Goal: Task Accomplishment & Management: Manage account settings

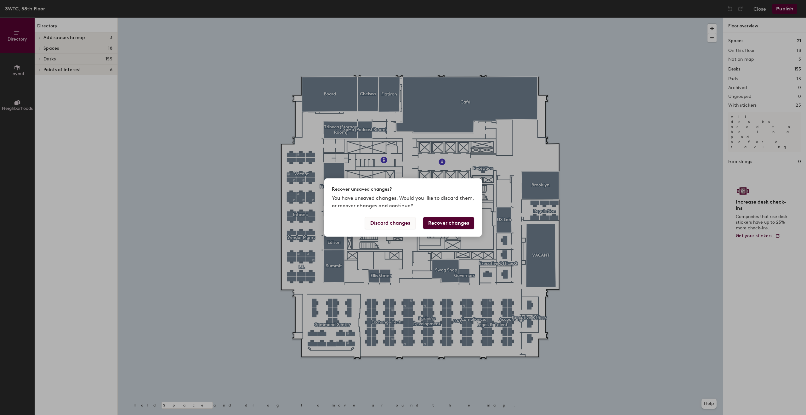
drag, startPoint x: 392, startPoint y: 225, endPoint x: 384, endPoint y: 223, distance: 8.8
click at [384, 223] on button "Discard changes" at bounding box center [390, 223] width 51 height 12
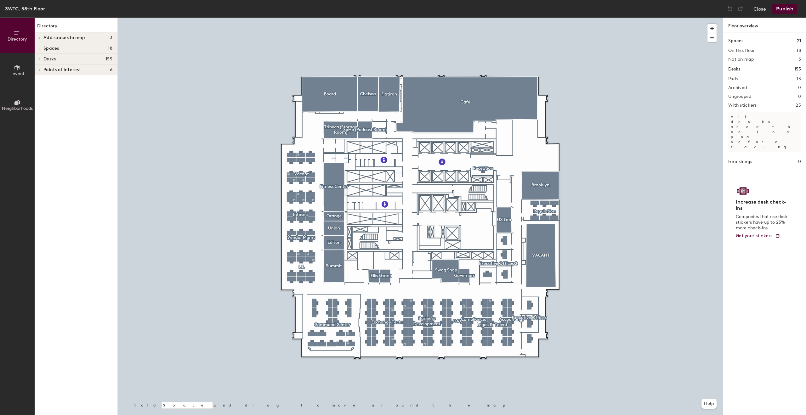
click at [10, 105] on button "Neighborhoods" at bounding box center [17, 105] width 35 height 35
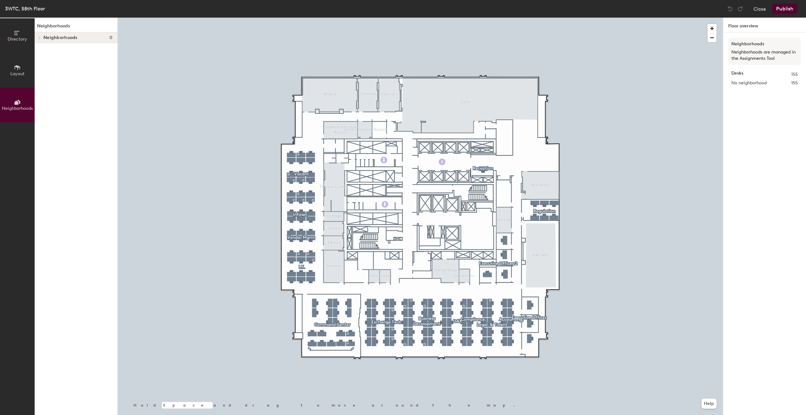
click at [20, 41] on span "Directory" at bounding box center [18, 39] width 20 height 5
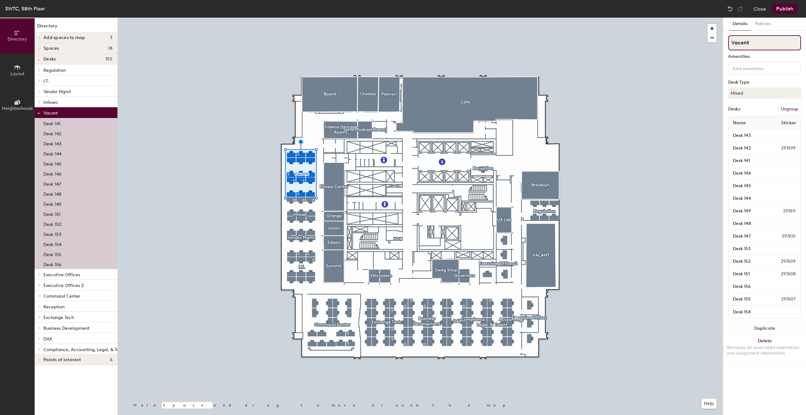
click at [723, 44] on div "Directory Layout Neighborhoods Directory Add spaces to map 3 Mother's Room Open…" at bounding box center [403, 217] width 806 height 398
type input "Desktop and Infosec"
drag, startPoint x: 790, startPoint y: 43, endPoint x: 751, endPoint y: 41, distance: 39.8
click at [751, 41] on input "Desktop and Infosec" at bounding box center [764, 42] width 73 height 15
type input "Desktop"
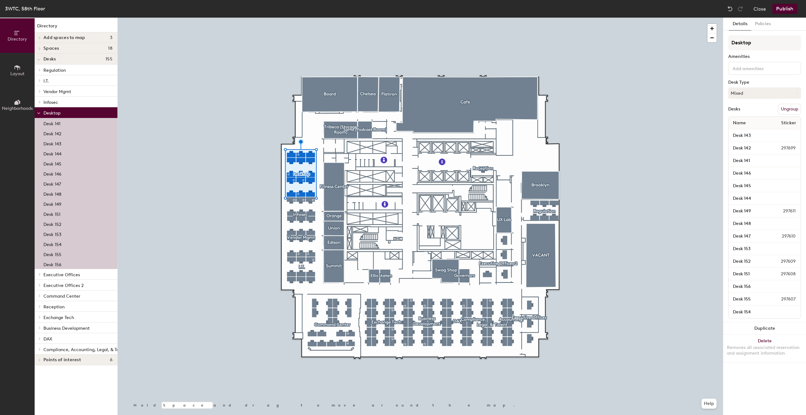
click at [790, 111] on button "Ungroup" at bounding box center [789, 109] width 23 height 11
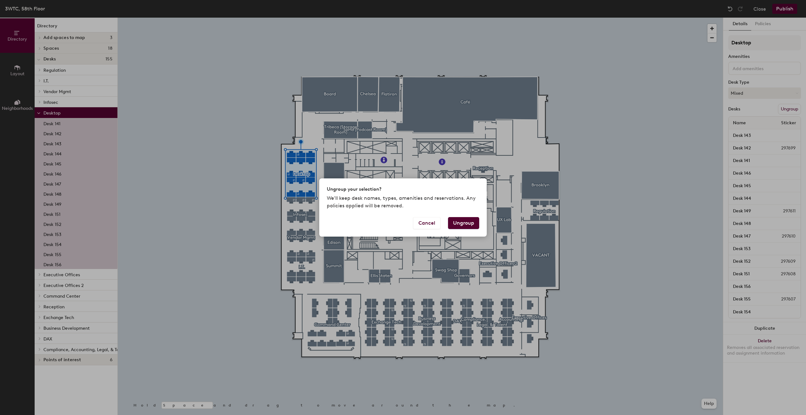
click at [466, 224] on button "Ungroup" at bounding box center [463, 223] width 31 height 12
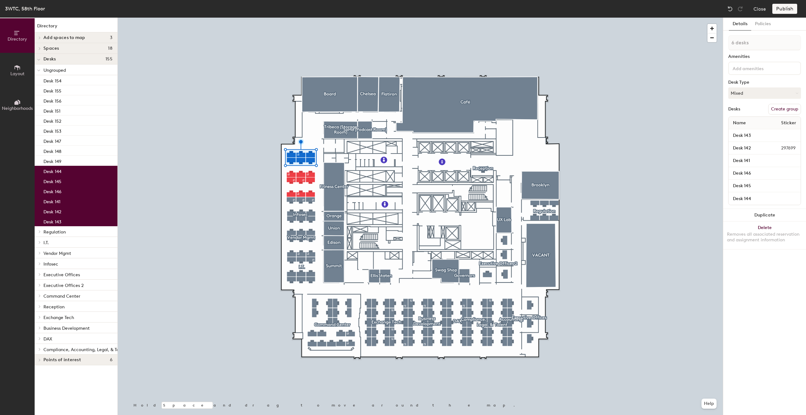
click at [787, 110] on button "Create group" at bounding box center [784, 109] width 33 height 11
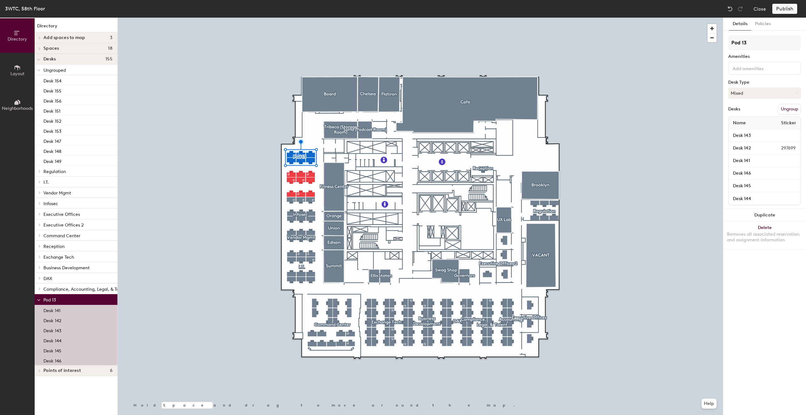
click at [697, 44] on div "Directory Layout Neighborhoods Directory Add spaces to map 3 Mother's Room Open…" at bounding box center [403, 217] width 806 height 398
drag, startPoint x: 777, startPoint y: 41, endPoint x: 753, endPoint y: 43, distance: 24.0
click at [753, 43] on input "Desktop Support" at bounding box center [764, 42] width 73 height 15
type input "Desktop Team"
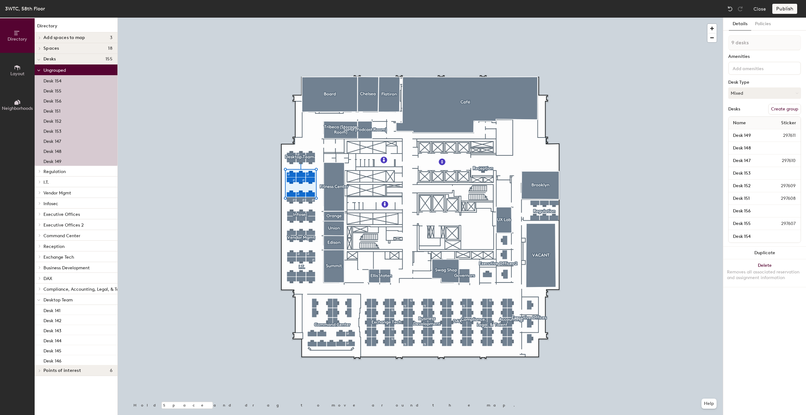
click at [789, 109] on button "Create group" at bounding box center [784, 109] width 33 height 11
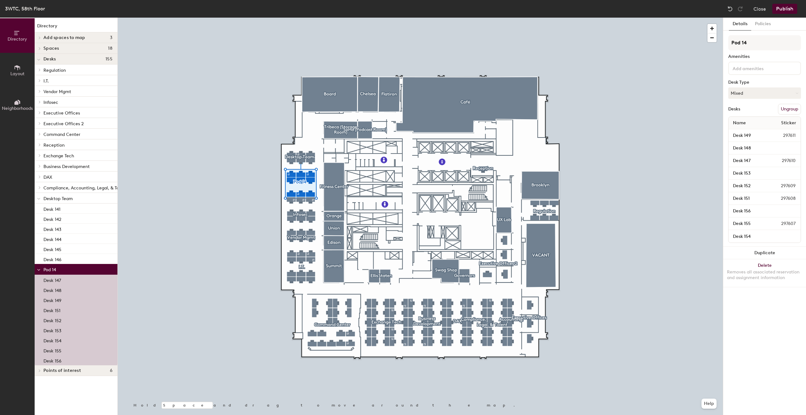
drag, startPoint x: 755, startPoint y: 39, endPoint x: 727, endPoint y: 43, distance: 27.9
click at [727, 43] on div "Details Policies Pod 14 Amenities Desk Type Mixed Desks Ungroup Name Sticker De…" at bounding box center [764, 217] width 83 height 398
type input "InfoSec"
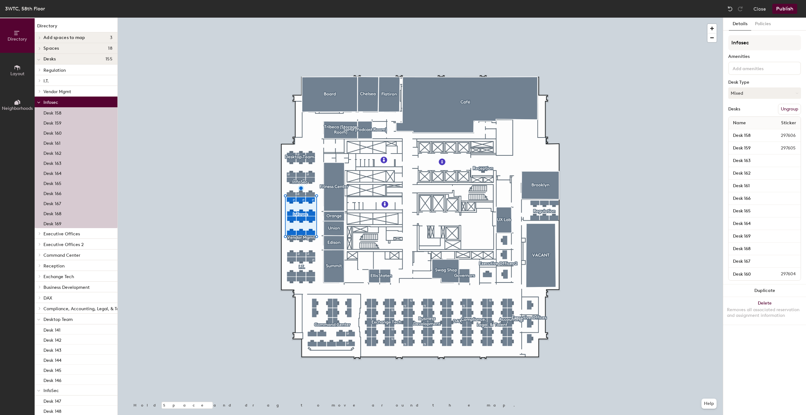
click at [790, 111] on button "Ungroup" at bounding box center [789, 109] width 23 height 11
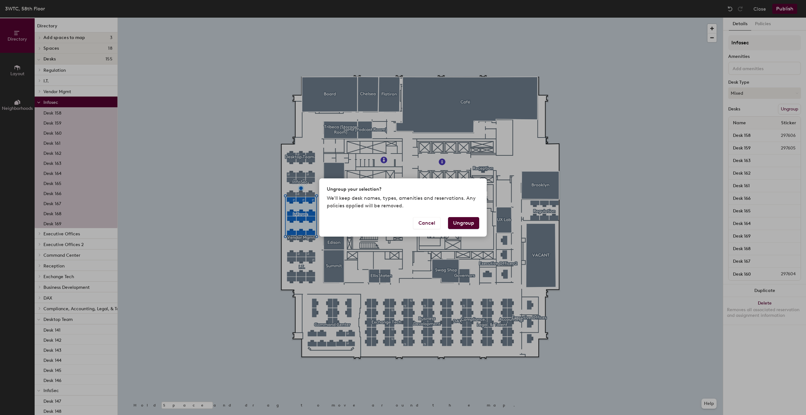
click at [467, 225] on button "Ungroup" at bounding box center [463, 223] width 31 height 12
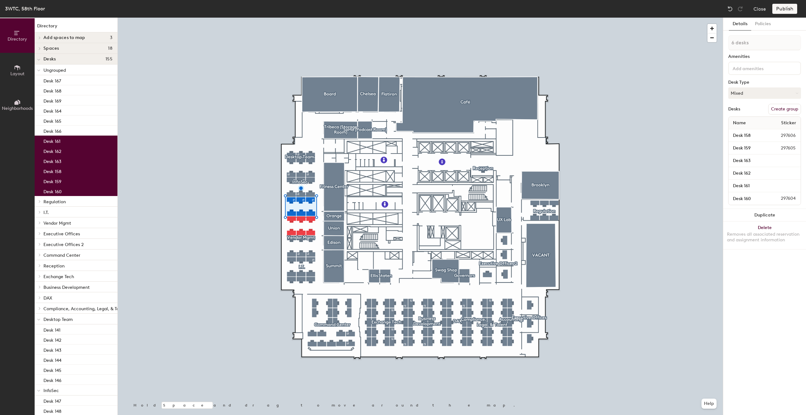
click at [789, 109] on button "Create group" at bounding box center [784, 109] width 33 height 11
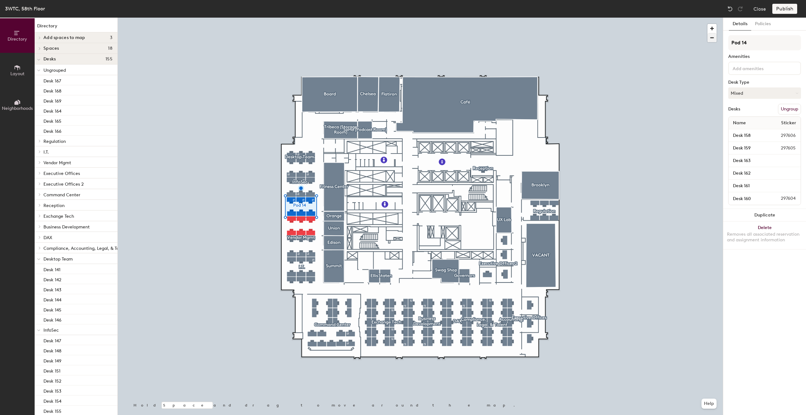
drag, startPoint x: 760, startPoint y: 41, endPoint x: 714, endPoint y: 41, distance: 45.4
click at [714, 41] on div "Directory Layout Neighborhoods Directory Add spaces to map 3 Mother's Room Open…" at bounding box center [403, 217] width 806 height 398
type input "SDET"
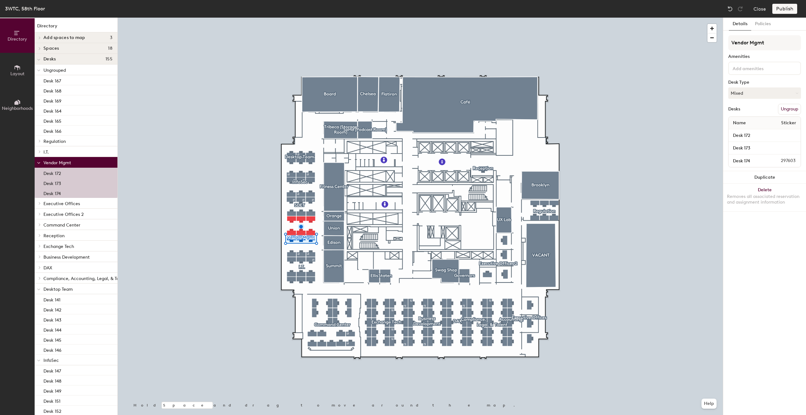
click at [792, 109] on button "Ungroup" at bounding box center [789, 109] width 23 height 11
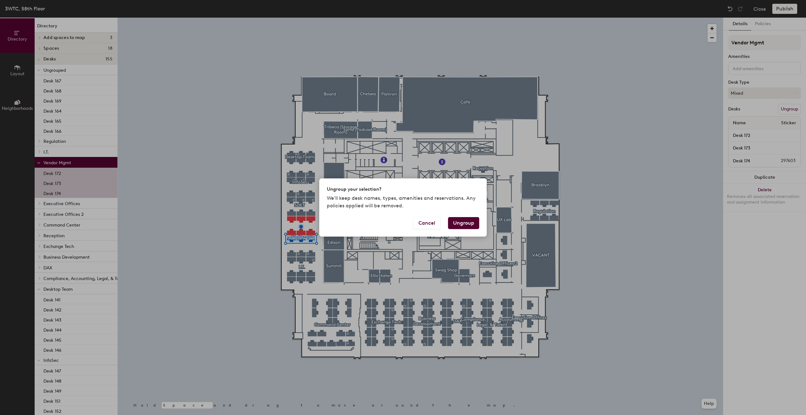
click at [469, 223] on button "Ungroup" at bounding box center [463, 223] width 31 height 12
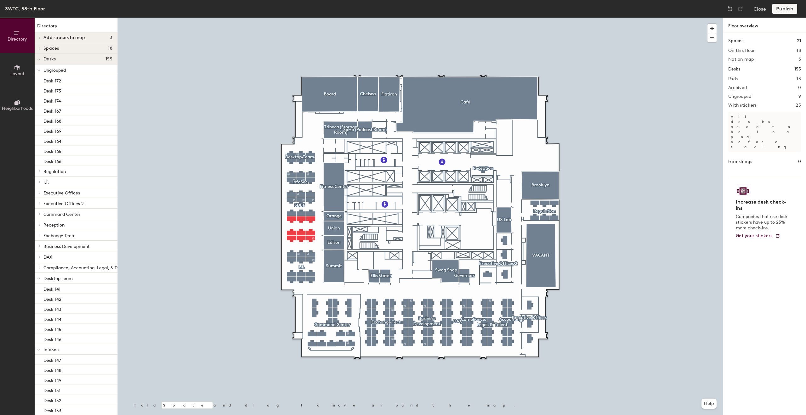
click at [303, 18] on div at bounding box center [420, 18] width 605 height 0
click at [309, 18] on div at bounding box center [420, 18] width 605 height 0
click at [302, 18] on div at bounding box center [420, 18] width 605 height 0
click at [299, 18] on div at bounding box center [420, 18] width 605 height 0
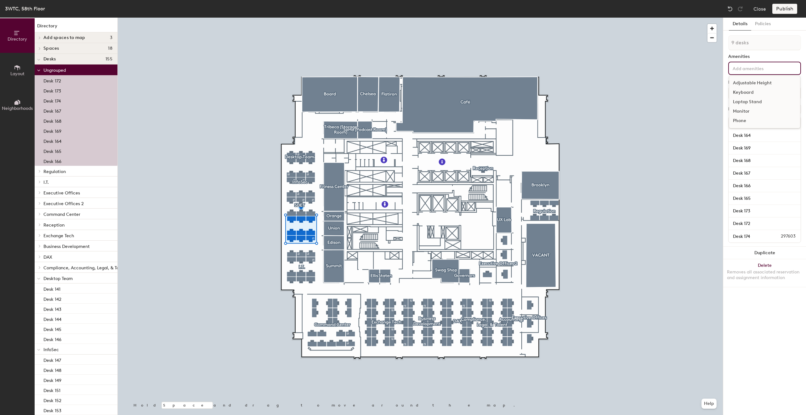
click at [754, 71] on input at bounding box center [760, 68] width 57 height 8
click at [745, 68] on input "QA abd Data" at bounding box center [762, 68] width 60 height 8
drag, startPoint x: 750, startPoint y: 67, endPoint x: 743, endPoint y: 69, distance: 7.0
click at [743, 69] on input "QA abd Data" at bounding box center [762, 68] width 60 height 8
type input "QA & Data"
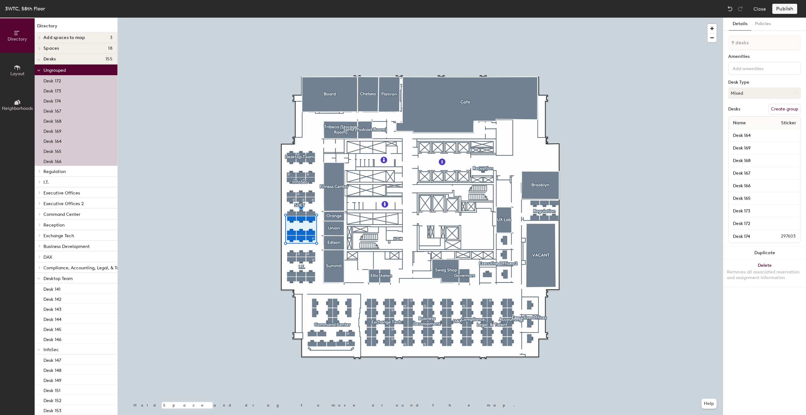
click at [784, 107] on button "Create group" at bounding box center [784, 109] width 33 height 11
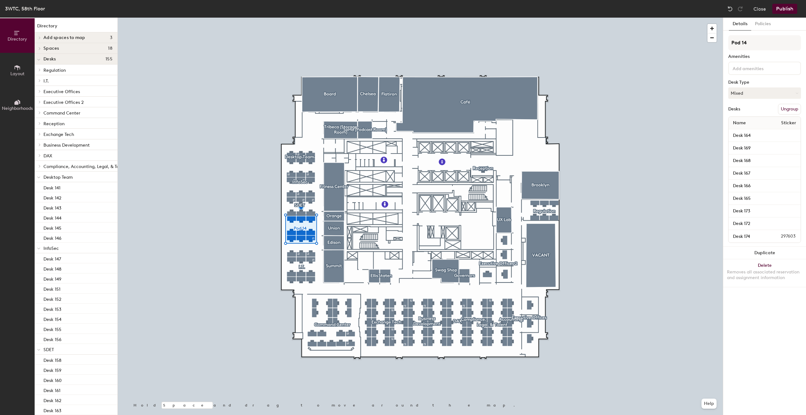
drag, startPoint x: 758, startPoint y: 40, endPoint x: 717, endPoint y: 40, distance: 40.9
click at [717, 40] on div "Directory Layout Neighborhoods Directory Add spaces to map 3 Mother's Room Open…" at bounding box center [403, 217] width 806 height 398
type input "QA & Data"
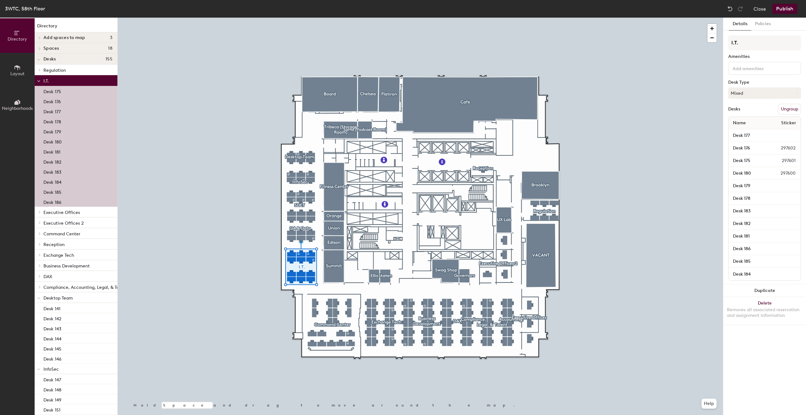
click at [792, 108] on button "Ungroup" at bounding box center [789, 109] width 23 height 11
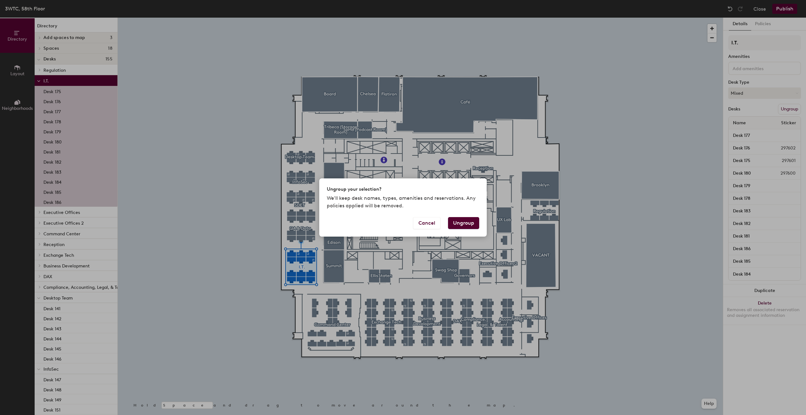
click at [466, 223] on button "Ungroup" at bounding box center [463, 223] width 31 height 12
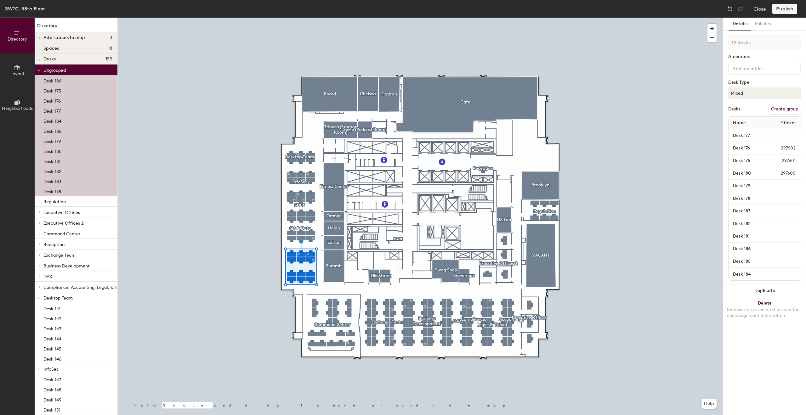
click at [785, 110] on button "Create group" at bounding box center [784, 109] width 33 height 11
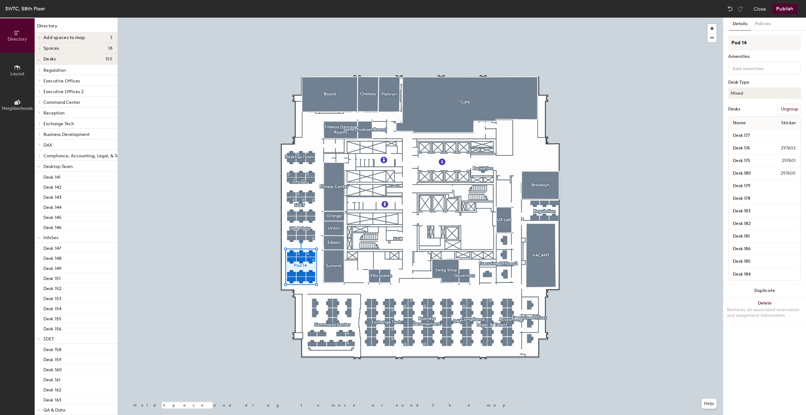
click at [712, 44] on div "Directory Layout Neighborhoods Directory Add spaces to map 3 Mother's Room Open…" at bounding box center [403, 217] width 806 height 398
type input "Software Engineering"
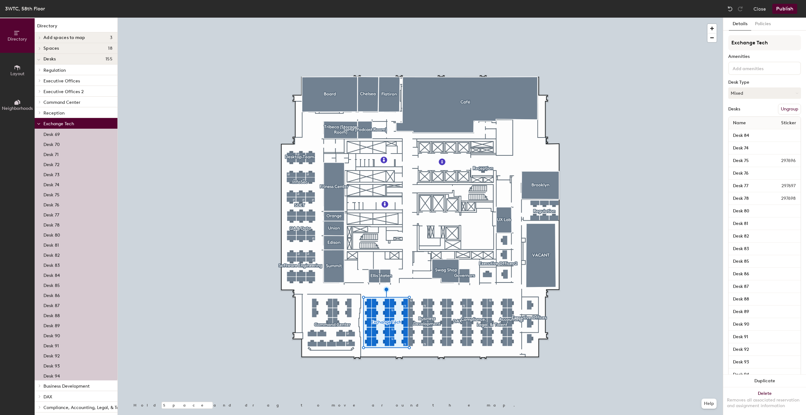
click at [786, 109] on button "Ungroup" at bounding box center [789, 109] width 23 height 11
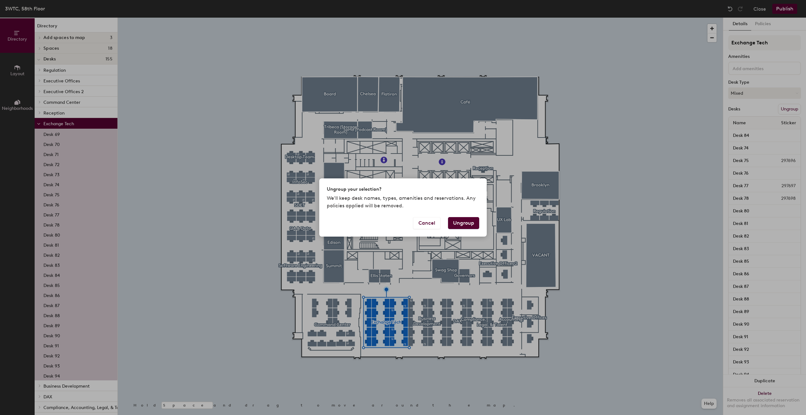
click at [464, 222] on button "Ungroup" at bounding box center [463, 223] width 31 height 12
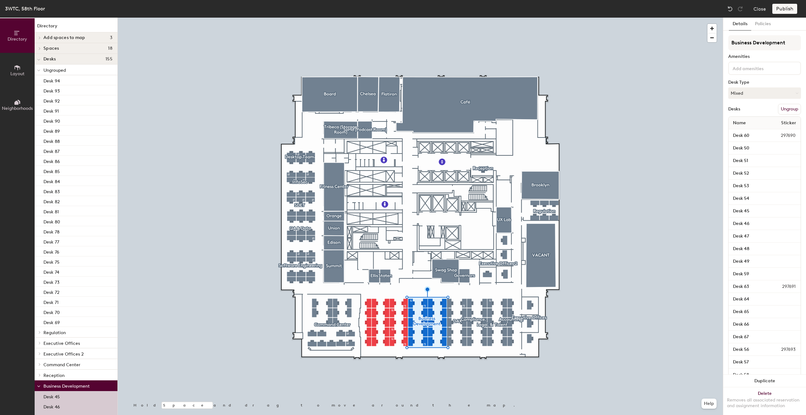
click at [784, 109] on button "Ungroup" at bounding box center [789, 109] width 23 height 11
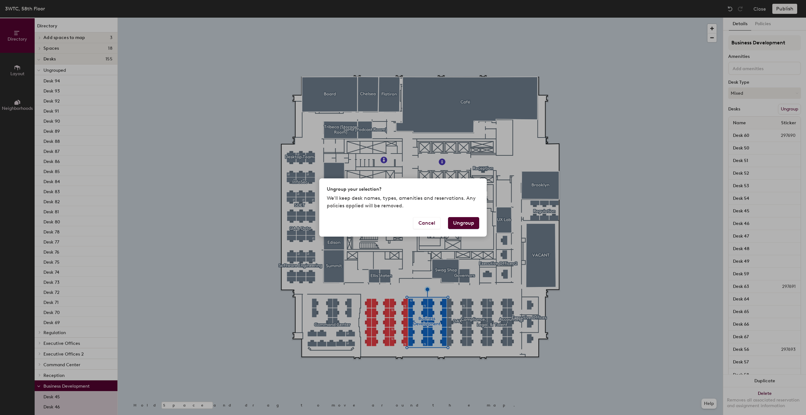
click at [466, 225] on button "Ungroup" at bounding box center [463, 223] width 31 height 12
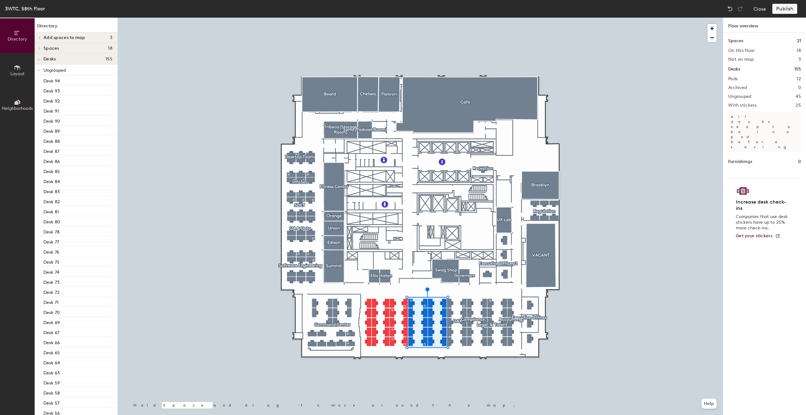
click at [459, 18] on div at bounding box center [420, 18] width 605 height 0
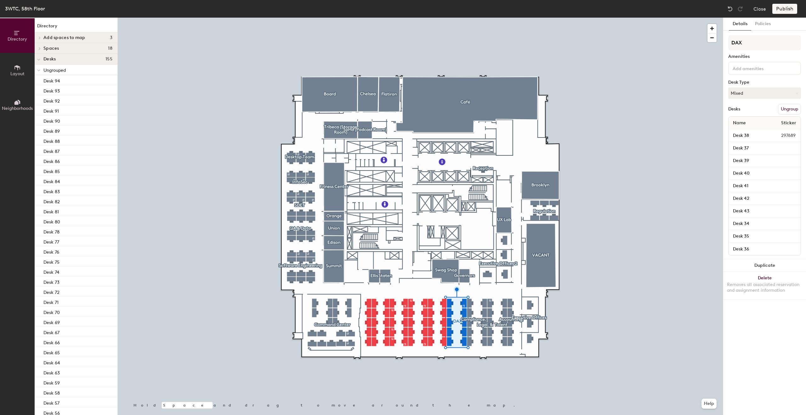
click at [791, 109] on button "Ungroup" at bounding box center [789, 109] width 23 height 11
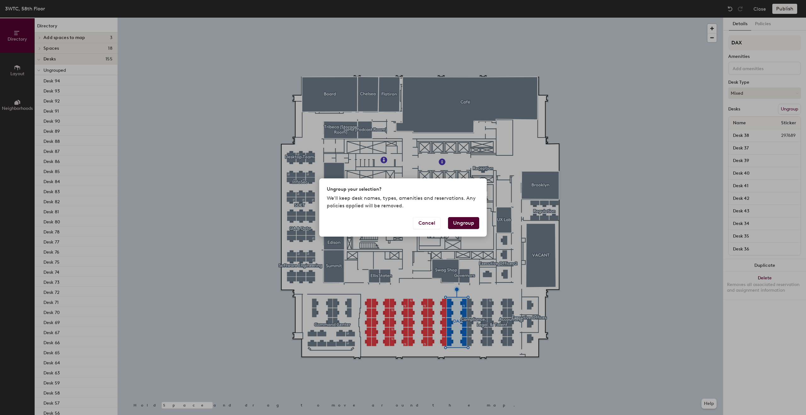
click at [460, 222] on button "Ungroup" at bounding box center [463, 223] width 31 height 12
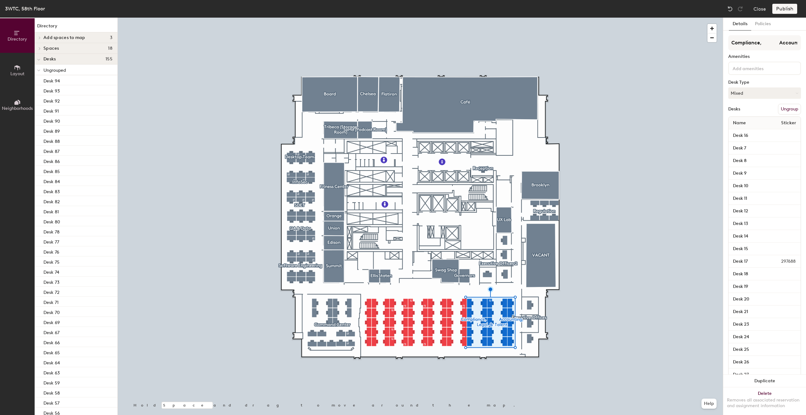
click at [786, 109] on button "Ungroup" at bounding box center [789, 109] width 23 height 11
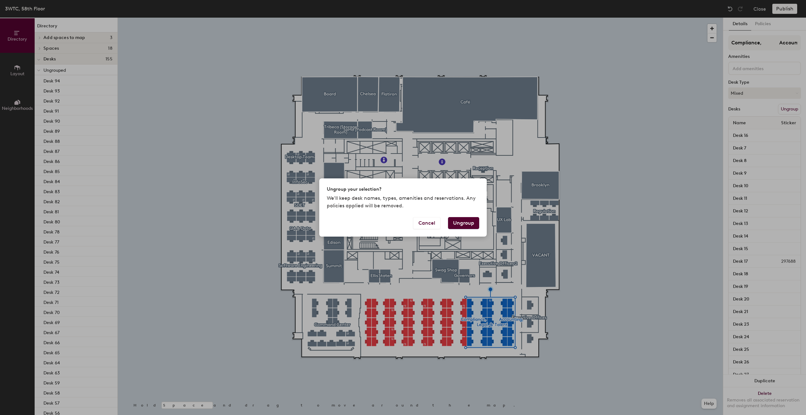
click at [465, 222] on button "Ungroup" at bounding box center [463, 223] width 31 height 12
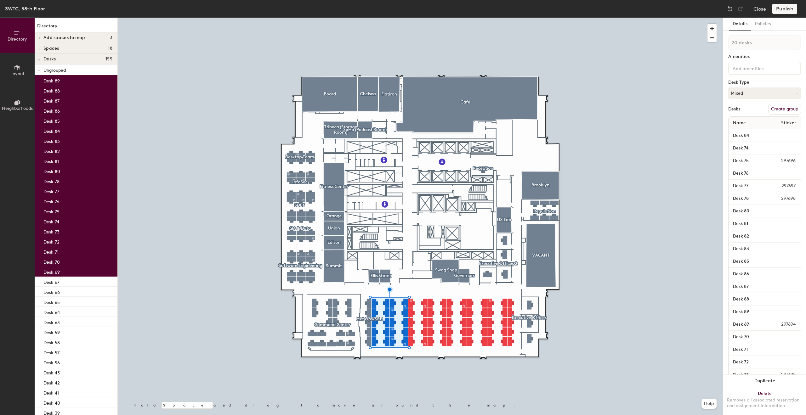
click at [783, 107] on button "Create group" at bounding box center [784, 109] width 33 height 11
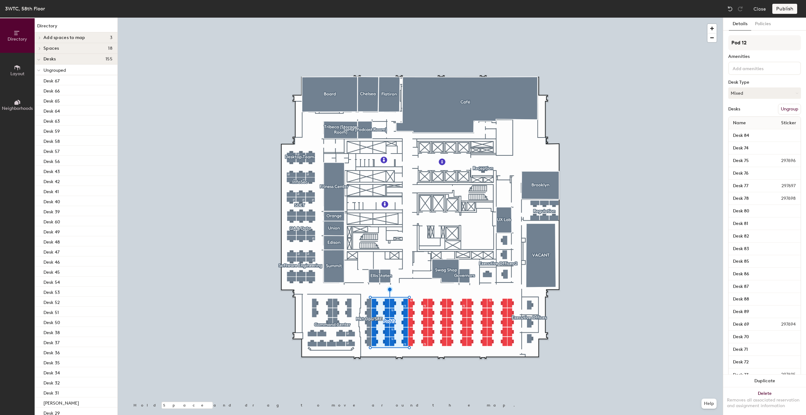
click at [704, 45] on div "Directory Layout Neighborhoods Directory Add spaces to map 3 Mother's Room Open…" at bounding box center [403, 217] width 806 height 398
type input "Product and Project"
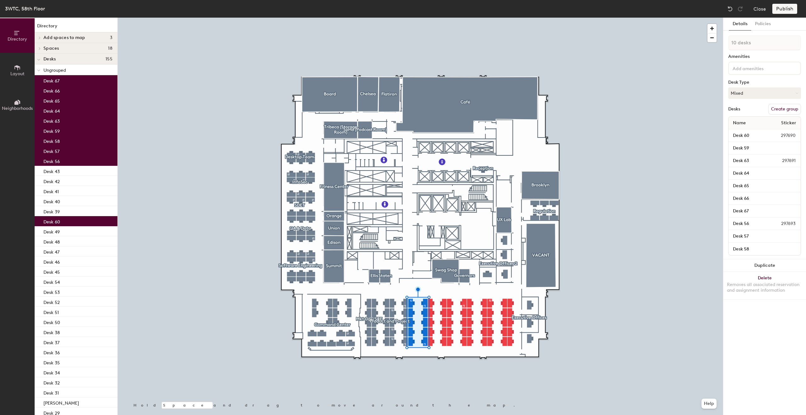
click at [786, 112] on button "Create group" at bounding box center [784, 109] width 33 height 11
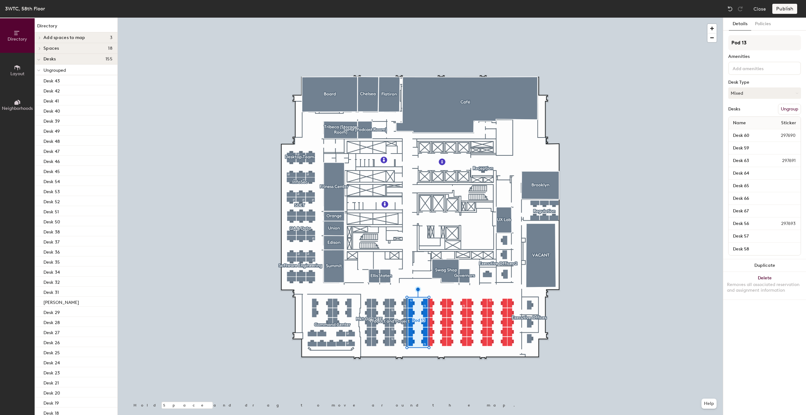
click at [698, 46] on div "Directory Layout Neighborhoods Directory Add spaces to map 3 Mother's Room Open…" at bounding box center [403, 217] width 806 height 398
type input "Options"
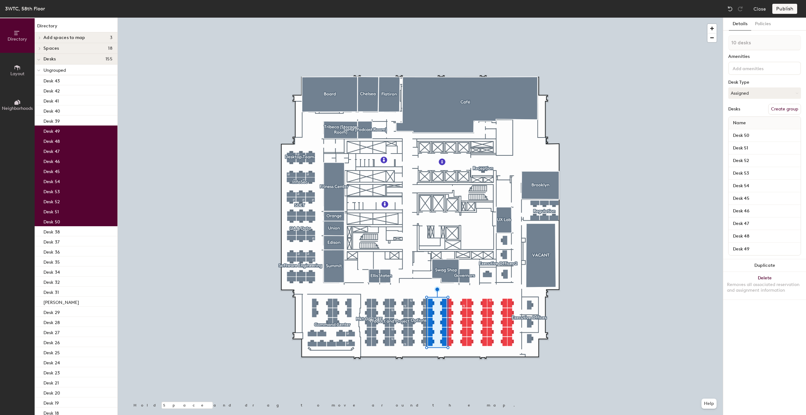
click at [793, 110] on button "Create group" at bounding box center [784, 109] width 33 height 11
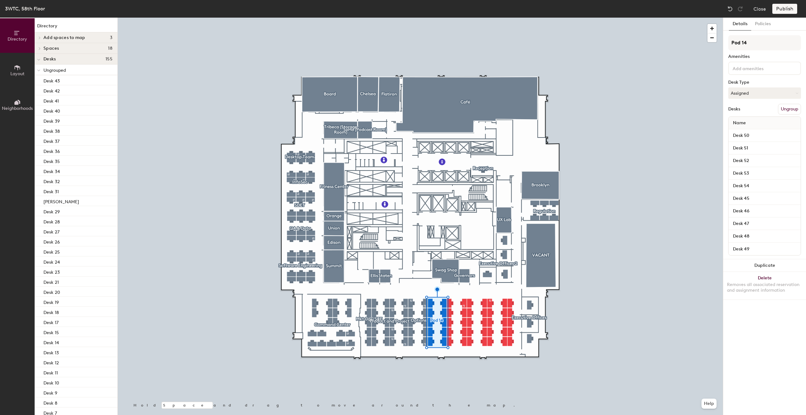
drag, startPoint x: 746, startPoint y: 44, endPoint x: 724, endPoint y: 45, distance: 22.7
click at [724, 45] on div "Details Policies Pod 14 Amenities Desk Type Assigned Desks Ungroup Name Desk 50…" at bounding box center [764, 217] width 83 height 398
type input "Analytics, Data and Ops"
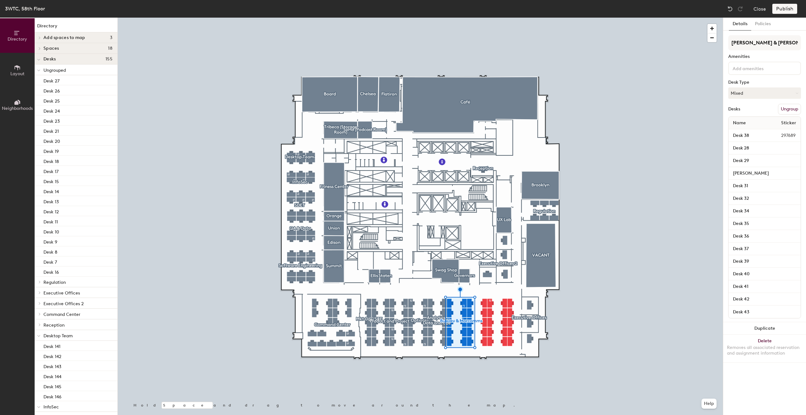
type input "[PERSON_NAME] & [PERSON_NAME]"
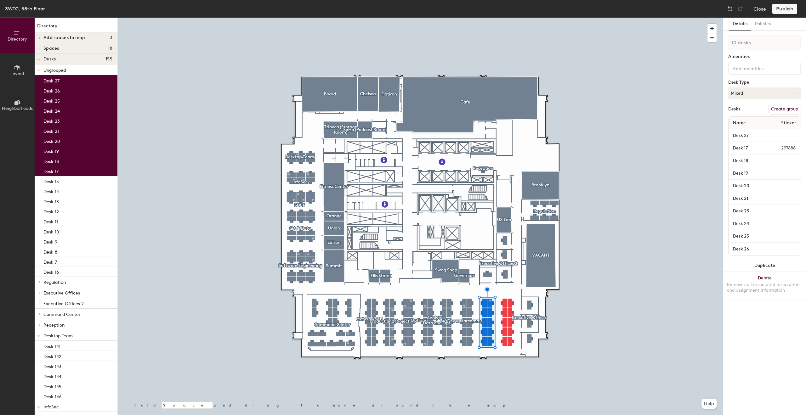
click at [785, 110] on button "Create group" at bounding box center [784, 109] width 33 height 11
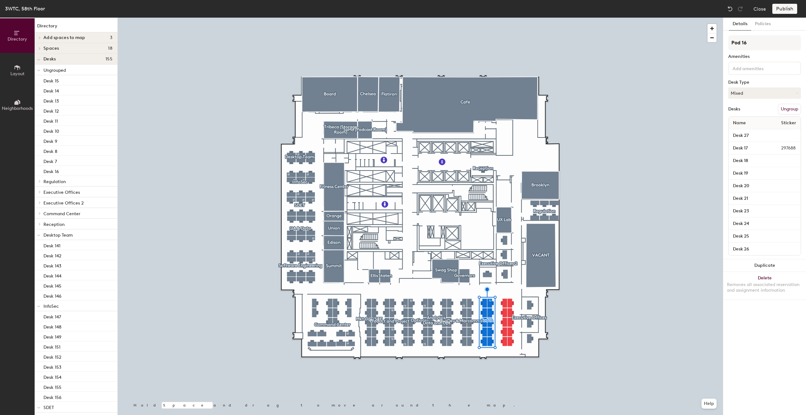
click at [722, 43] on div "Directory Layout Neighborhoods Directory Add spaces to map 3 Mother's Room Open…" at bounding box center [403, 217] width 806 height 398
type input "Legal & ERM"
click at [790, 109] on button "Ungroup" at bounding box center [789, 109] width 23 height 11
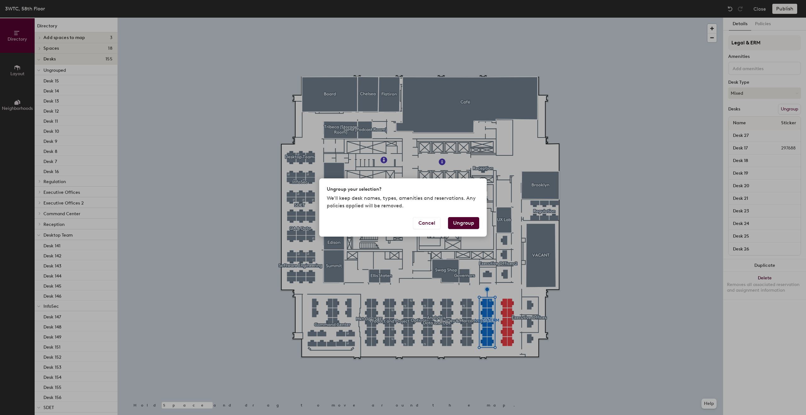
click at [457, 224] on button "Ungroup" at bounding box center [463, 223] width 31 height 12
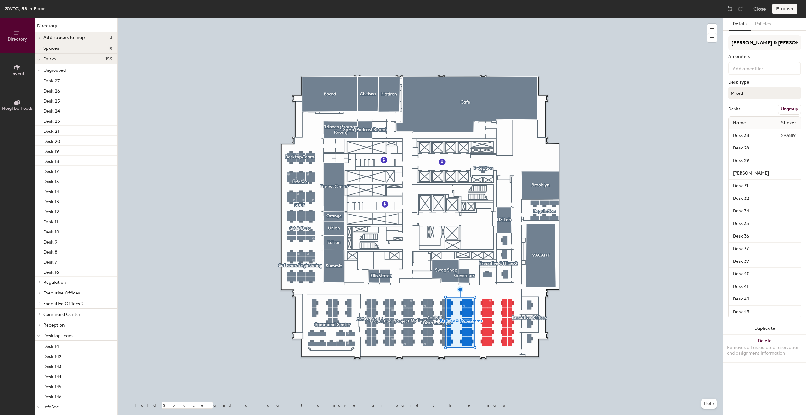
click at [792, 110] on button "Ungroup" at bounding box center [789, 109] width 23 height 11
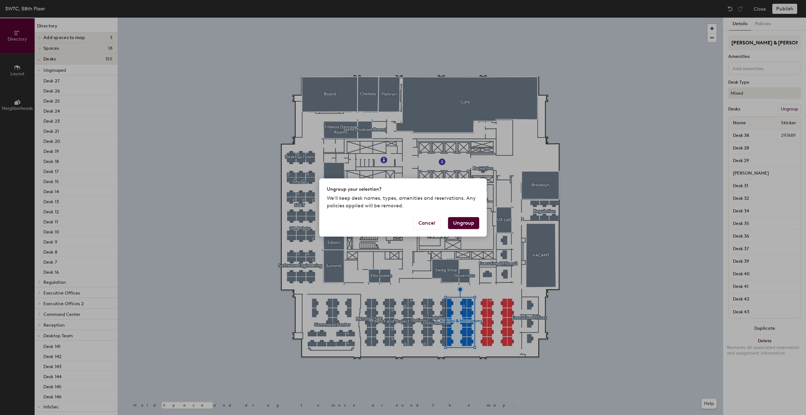
click at [463, 223] on button "Ungroup" at bounding box center [463, 223] width 31 height 12
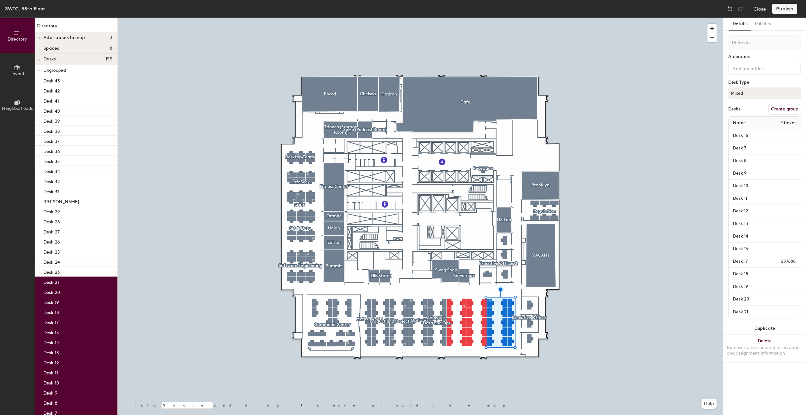
click at [788, 113] on button "Create group" at bounding box center [784, 109] width 33 height 11
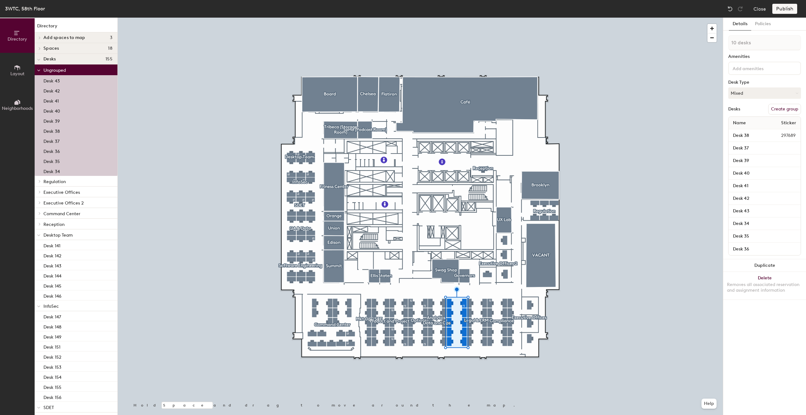
click at [793, 110] on button "Create group" at bounding box center [784, 109] width 33 height 11
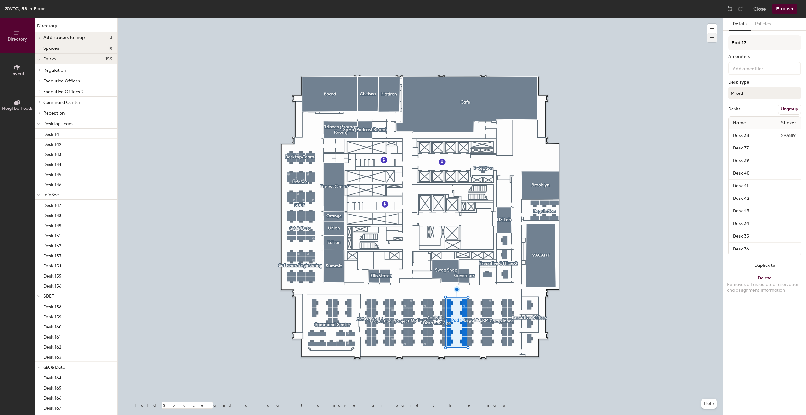
drag, startPoint x: 760, startPoint y: 41, endPoint x: 715, endPoint y: 41, distance: 44.4
click at [715, 41] on div "Directory Layout Neighborhoods Directory Add spaces to map 3 Mother's Room Open…" at bounding box center [403, 217] width 806 height 398
type input "[PERSON_NAME] & [PERSON_NAME]"
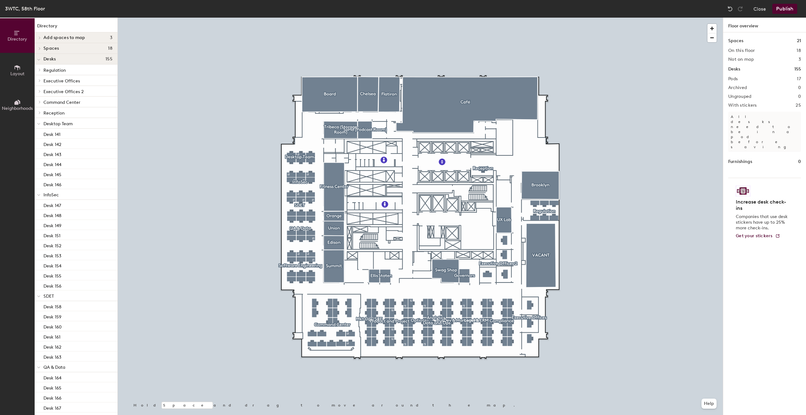
click at [789, 9] on button "Publish" at bounding box center [785, 9] width 25 height 10
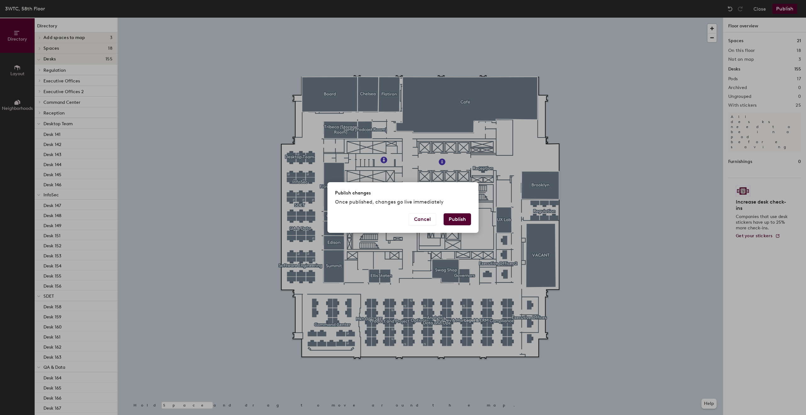
click at [462, 220] on button "Publish" at bounding box center [457, 220] width 27 height 12
